Goal: Complete application form

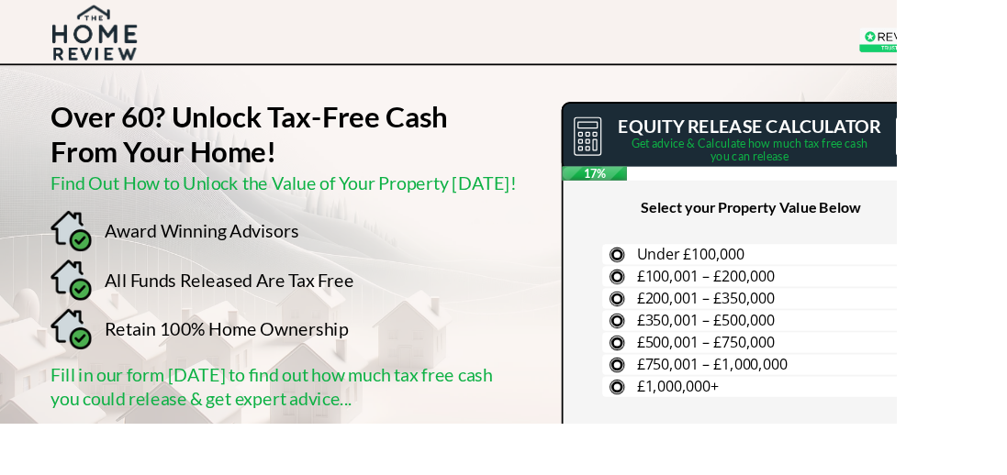
click at [690, 341] on label "£200,001 – £350,000" at bounding box center [853, 335] width 355 height 23
click at [0, 0] on input "£200,001 – £350,000" at bounding box center [0, 0] width 0 height 0
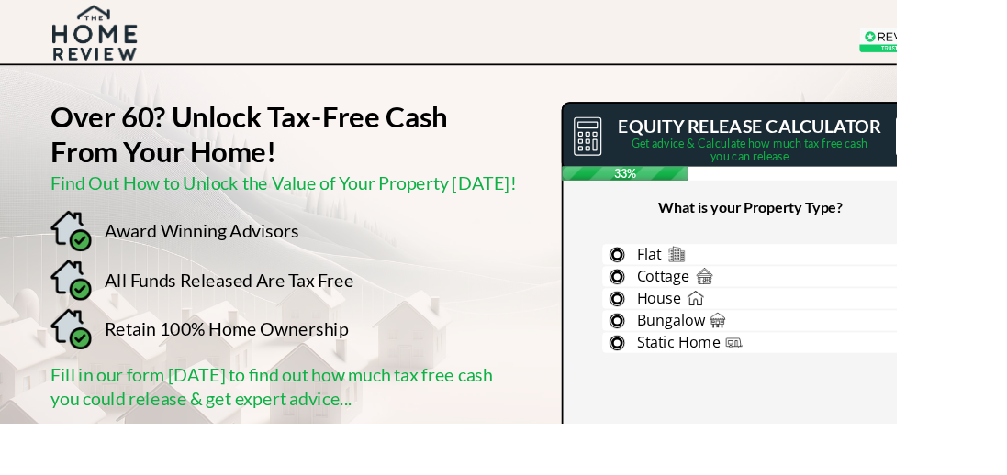
click at [753, 328] on span "House" at bounding box center [740, 335] width 50 height 22
click at [0, 0] on input "House" at bounding box center [0, 0] width 0 height 0
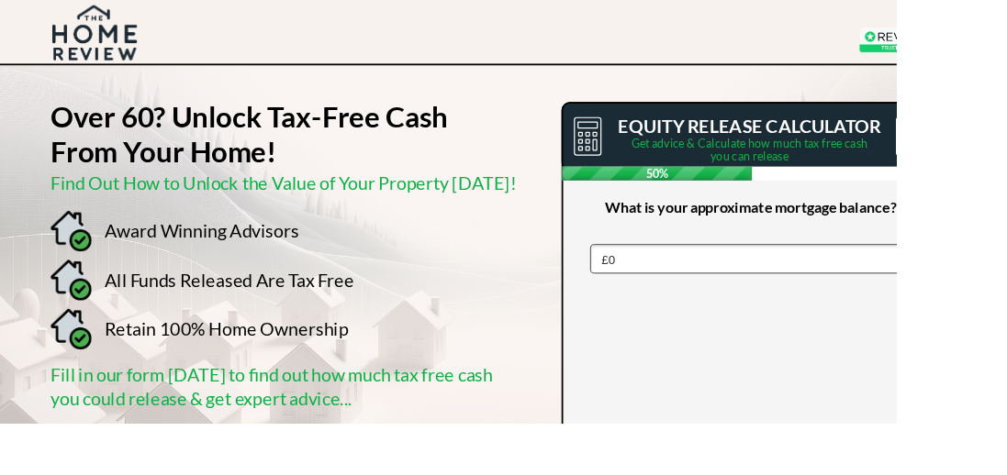
click at [1006, 296] on select "£0 £5,000 £10,000 £15,000 £20,000 £25,000 £30,000 £35,000 £40,000 £45,000 £50,0…" at bounding box center [852, 290] width 378 height 33
click at [663, 274] on select "£0 £5,000 £10,000 £15,000 £20,000 £25,000 £30,000 £35,000 £40,000 £45,000 £50,0…" at bounding box center [852, 290] width 378 height 33
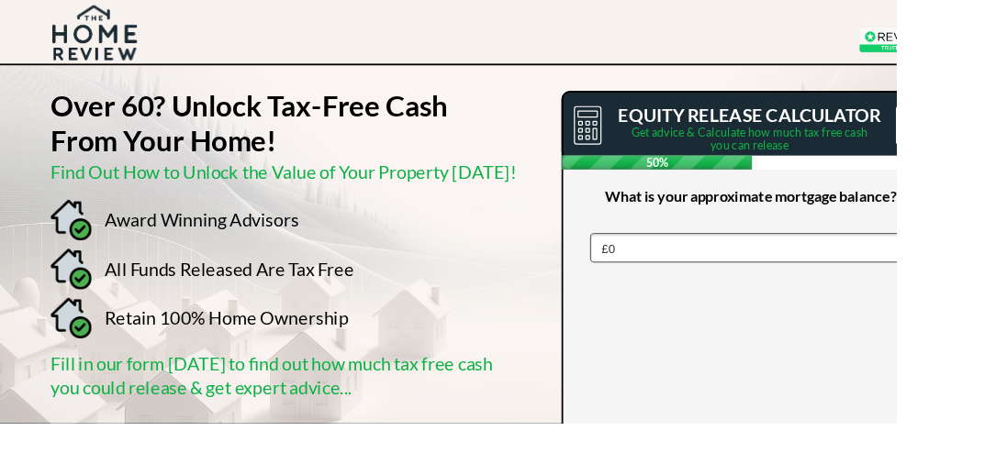
scroll to position [16, 0]
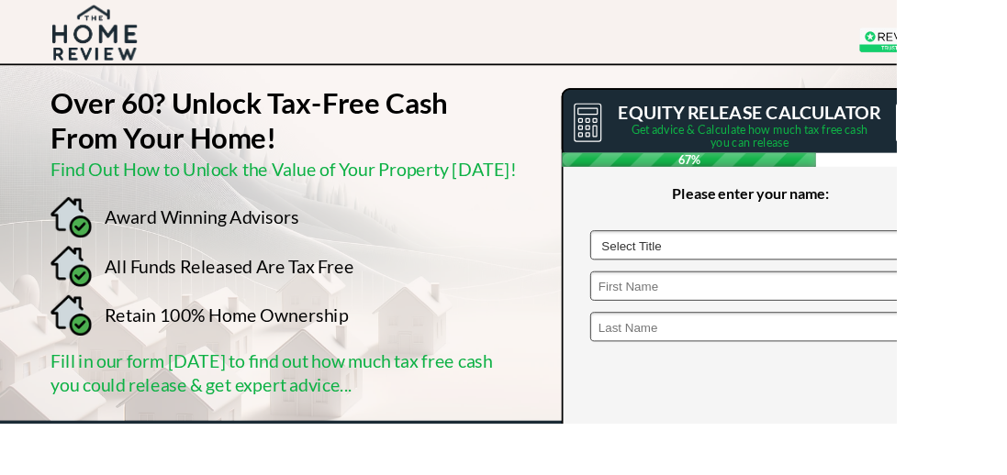
click at [999, 262] on select "Select Title Mr Mrs Ms Miss Dr [PERSON_NAME]" at bounding box center [852, 275] width 378 height 33
select select "Mr"
click at [663, 259] on select "Select Title Mr Mrs Ms Miss Dr [PERSON_NAME]" at bounding box center [852, 275] width 378 height 33
click at [911, 317] on input "text" at bounding box center [852, 321] width 378 height 33
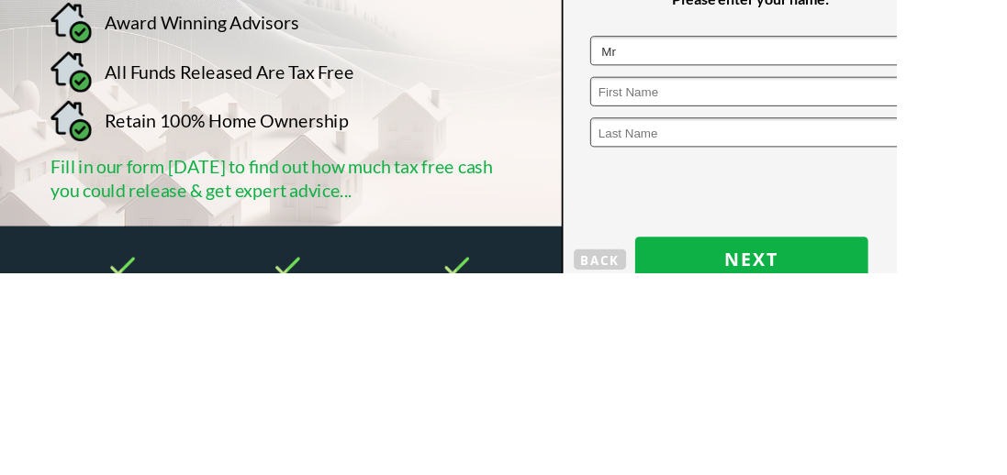
scroll to position [65, 0]
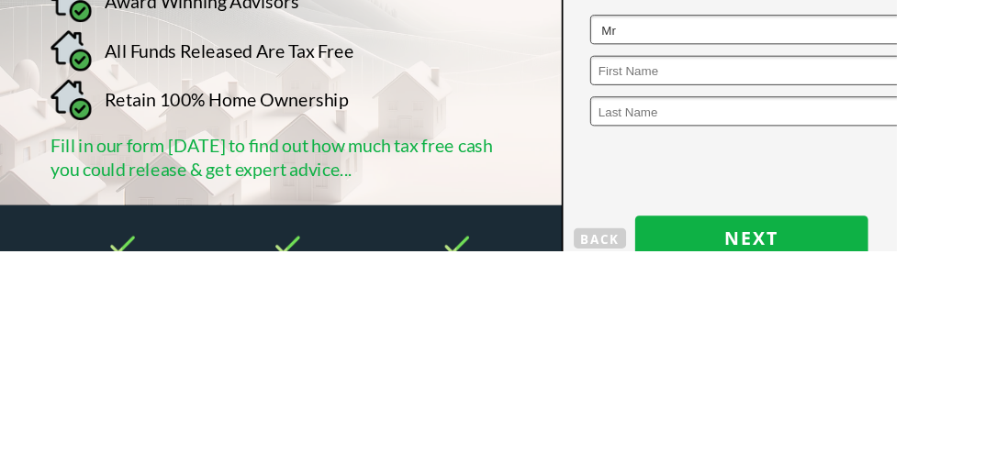
type input "[PERSON_NAME]"
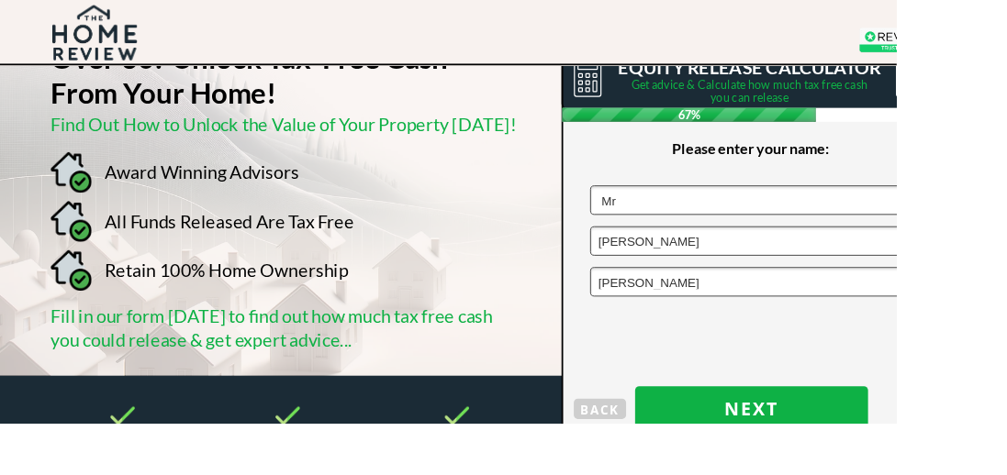
click at [867, 456] on span "Next" at bounding box center [844, 459] width 262 height 24
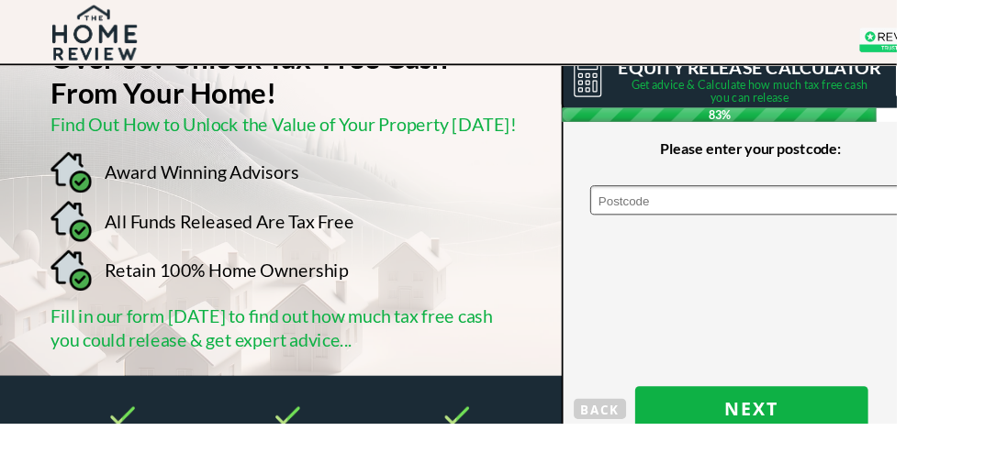
click at [725, 221] on input "text" at bounding box center [852, 224] width 378 height 33
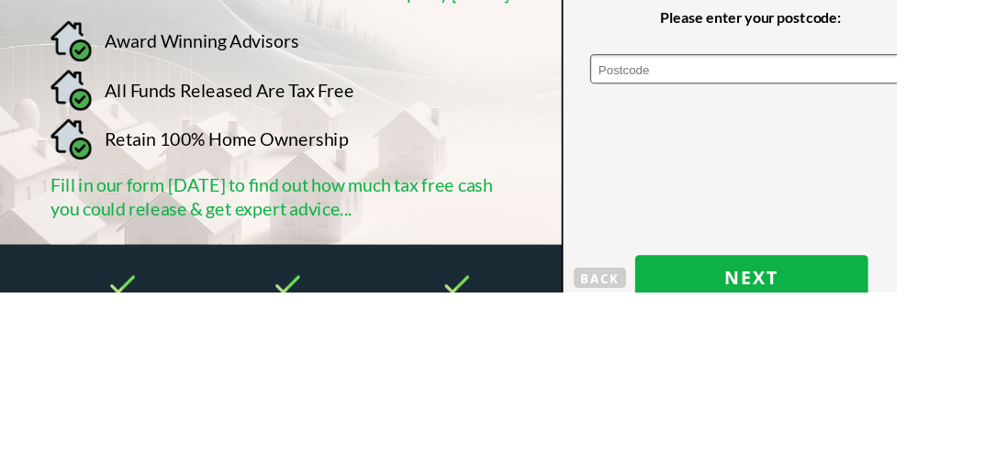
type input "Ex15 1QB"
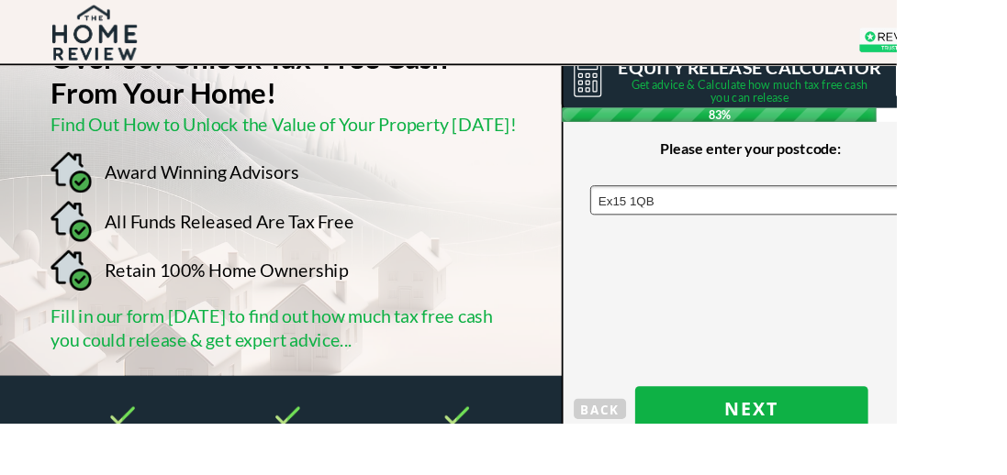
click at [856, 460] on span "Next" at bounding box center [844, 459] width 262 height 24
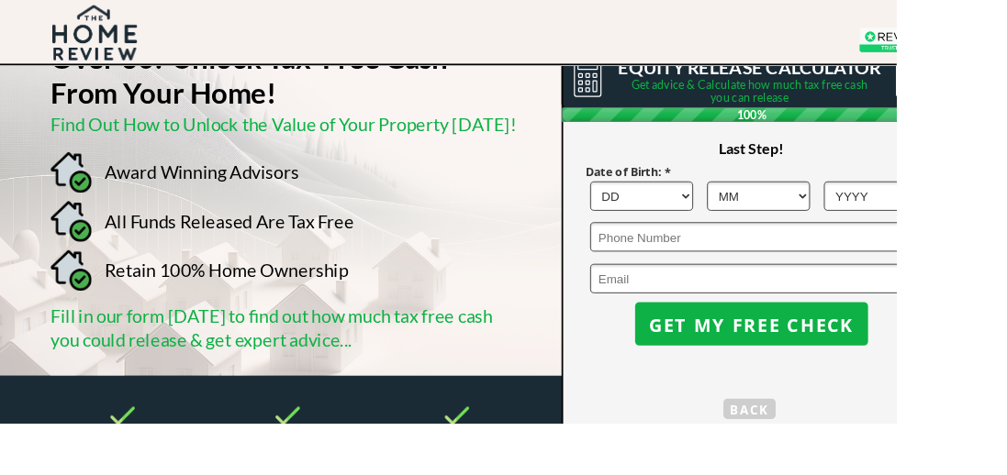
click at [748, 213] on select "DD 1 2 3 4 5 6 7 8 9 10 11 12 13 14 15 16 17 18 19 20 21 22 23 24 25 26 27 28 2…" at bounding box center [721, 220] width 116 height 33
select select "3"
click at [663, 204] on select "DD 1 2 3 4 5 6 7 8 9 10 11 12 13 14 15 16 17 18 19 20 21 22 23 24 25 26 27 28 2…" at bounding box center [721, 220] width 116 height 33
click at [899, 214] on select "MM 1 2 3 4 5 6 7 8 9 10 11 12" at bounding box center [852, 220] width 116 height 33
select select "12"
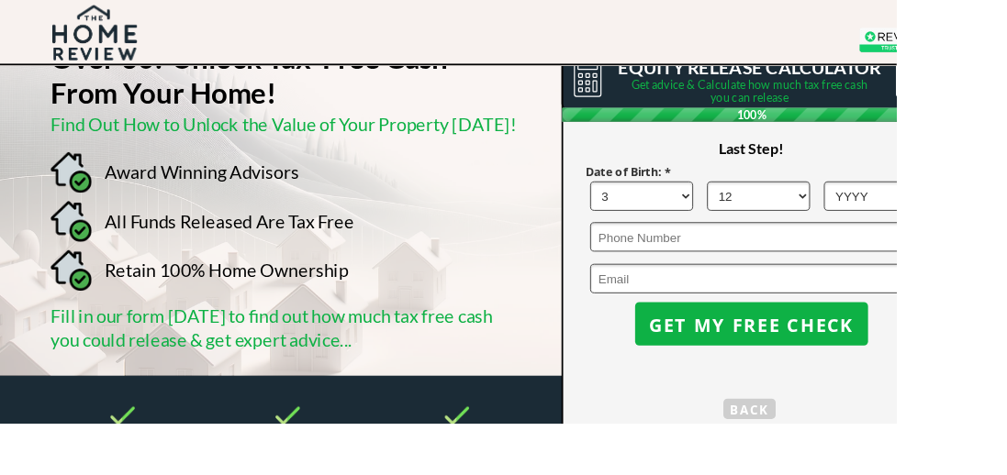
click at [794, 204] on select "MM 1 2 3 4 5 6 7 8 9 10 11 12" at bounding box center [852, 220] width 116 height 33
click at [995, 218] on select "YYYY 1966 1965 1964 1963 1962 1961 1960 1959 1958 1957 1956 1955 1954 1953 1952…" at bounding box center [983, 220] width 116 height 33
select select "1963"
click at [925, 204] on select "YYYY 1966 1965 1964 1963 1962 1961 1960 1959 1958 1957 1956 1955 1954 1953 1952…" at bounding box center [983, 220] width 116 height 33
click at [706, 261] on input "tel" at bounding box center [852, 266] width 378 height 33
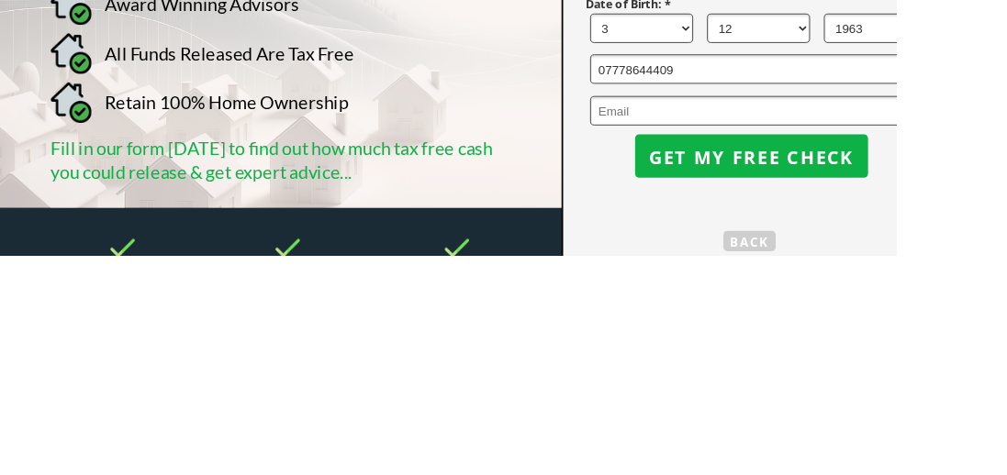
type input "07778644409"
click at [731, 307] on input "email" at bounding box center [852, 312] width 378 height 33
type input "[PERSON_NAME][EMAIL_ADDRESS][PERSON_NAME][DOMAIN_NAME]"
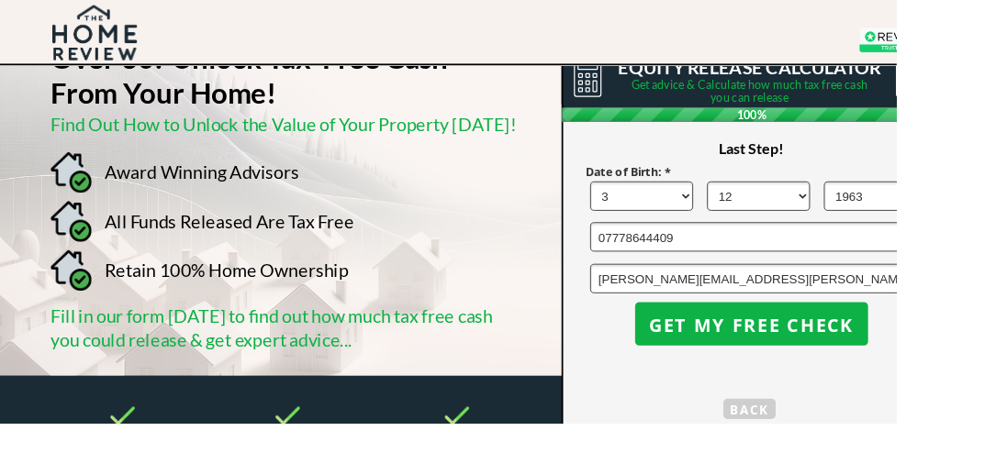
click at [892, 357] on span "GET MY FREE CHECK" at bounding box center [844, 364] width 262 height 24
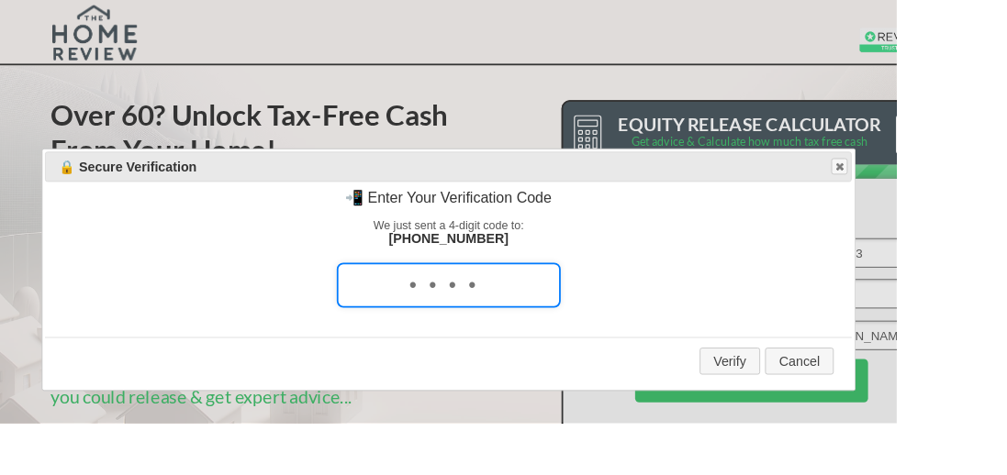
scroll to position [0, 0]
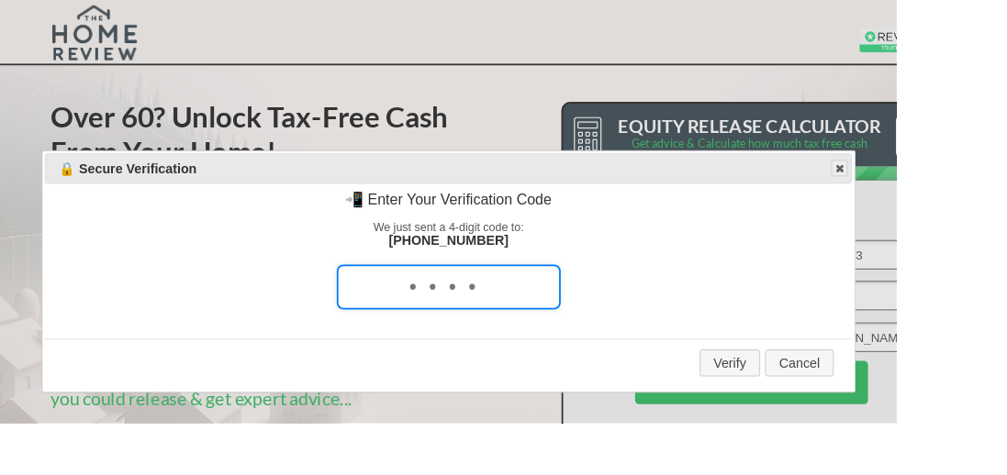
click at [944, 195] on span "button" at bounding box center [942, 189] width 15 height 15
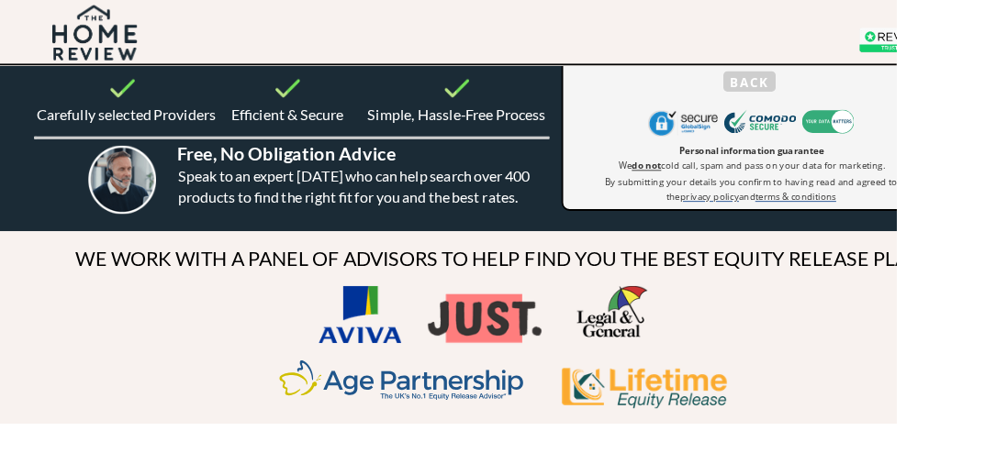
scroll to position [441, 0]
